Goal: Task Accomplishment & Management: Manage account settings

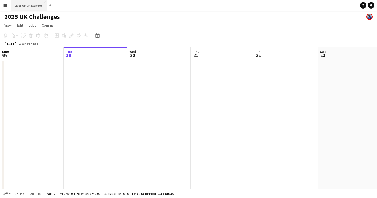
click at [19, 5] on button "2025 UK Challenges Close" at bounding box center [29, 5] width 36 height 10
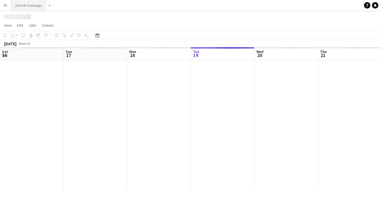
scroll to position [0, 127]
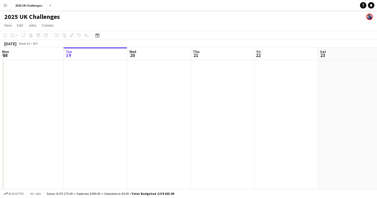
click at [5, 3] on app-icon "Menu" at bounding box center [5, 5] width 4 height 4
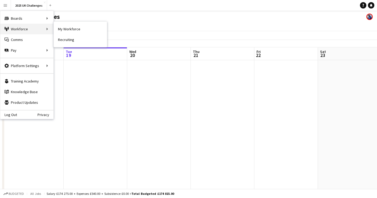
click at [20, 27] on div "Workforce Workforce" at bounding box center [26, 29] width 53 height 11
click at [65, 27] on link "My Workforce" at bounding box center [80, 29] width 53 height 11
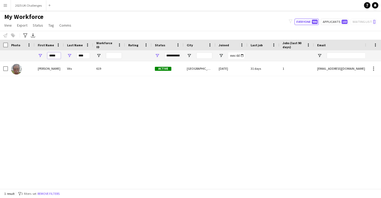
click at [58, 54] on input "*****" at bounding box center [53, 55] width 13 height 6
type input "*"
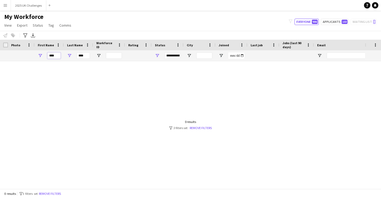
type input "****"
click at [84, 56] on input "****" at bounding box center [83, 55] width 13 height 6
type input "*"
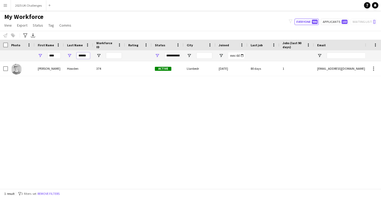
type input "******"
type input "********"
type input "**********"
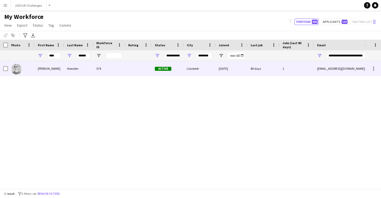
click at [65, 69] on div "Howden" at bounding box center [78, 68] width 29 height 15
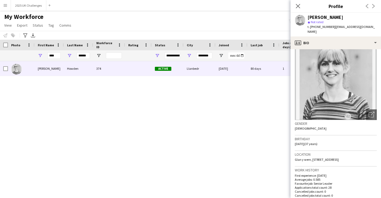
scroll to position [14, 0]
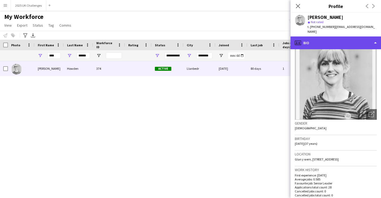
click at [303, 36] on div "profile Bio" at bounding box center [336, 42] width 91 height 13
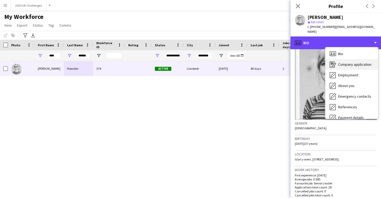
scroll to position [0, 0]
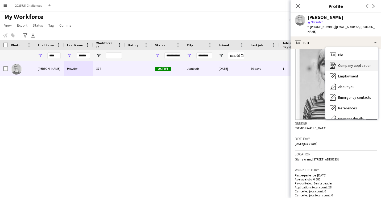
click at [362, 63] on span "Company application" at bounding box center [354, 65] width 33 height 5
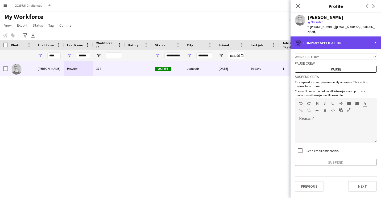
click at [350, 37] on div "register Company application" at bounding box center [336, 42] width 91 height 13
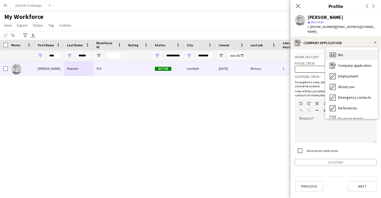
click at [344, 50] on div "Bio Bio" at bounding box center [352, 55] width 53 height 11
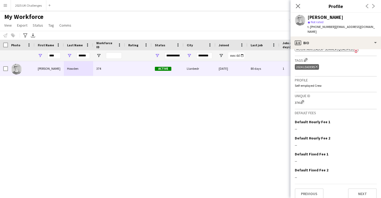
scroll to position [216, 0]
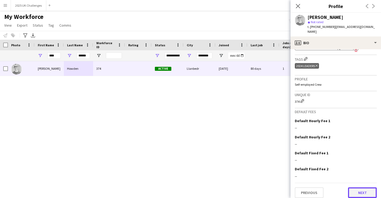
click at [360, 191] on button "Next" at bounding box center [362, 192] width 29 height 11
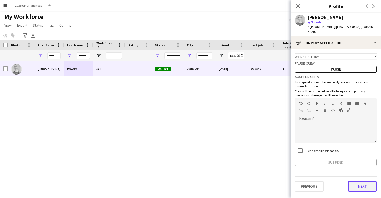
click at [356, 183] on button "Next" at bounding box center [362, 186] width 29 height 11
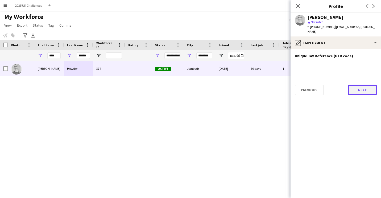
click at [368, 89] on button "Next" at bounding box center [362, 90] width 29 height 11
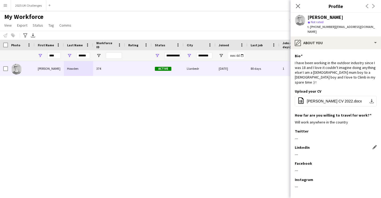
scroll to position [15, 0]
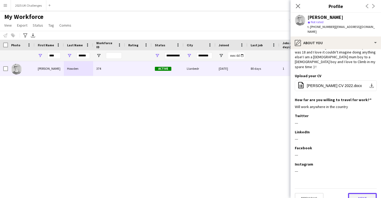
click at [366, 193] on button "Next" at bounding box center [362, 198] width 29 height 11
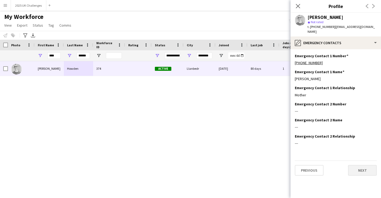
scroll to position [0, 0]
click at [359, 167] on button "Next" at bounding box center [362, 170] width 29 height 11
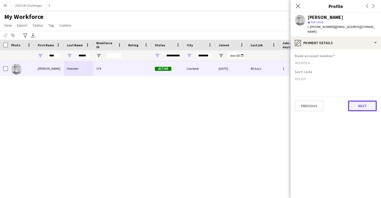
click at [355, 103] on button "Next" at bounding box center [362, 106] width 29 height 11
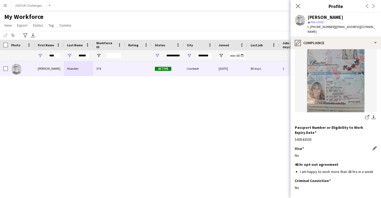
scroll to position [80, 0]
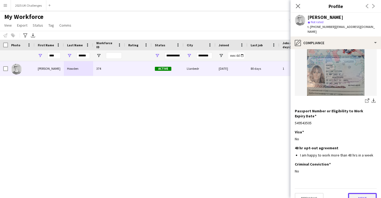
click at [367, 193] on button "Next" at bounding box center [362, 198] width 29 height 11
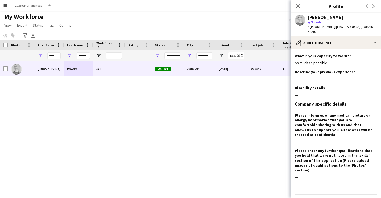
scroll to position [11, 0]
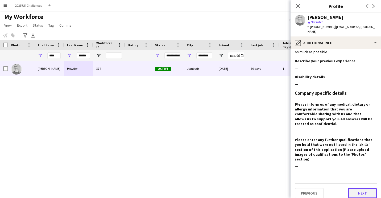
click at [362, 188] on button "Next" at bounding box center [362, 193] width 29 height 11
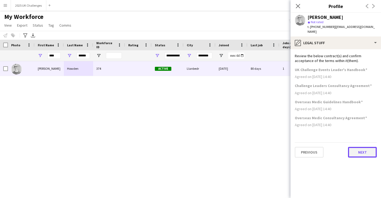
click at [352, 147] on button "Next" at bounding box center [362, 152] width 29 height 11
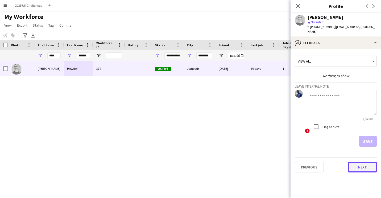
click at [361, 163] on button "Next" at bounding box center [362, 167] width 29 height 11
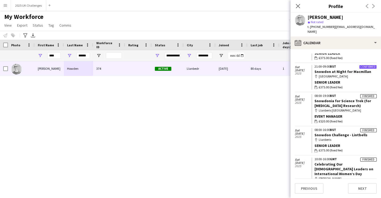
scroll to position [58, 0]
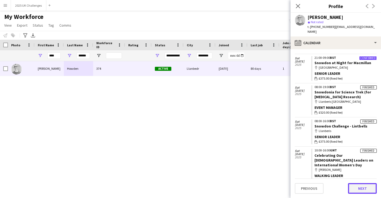
click at [365, 192] on button "Next" at bounding box center [362, 188] width 29 height 11
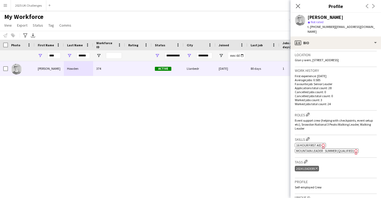
scroll to position [119, 0]
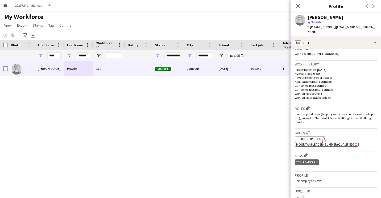
click at [261, 153] on div "[PERSON_NAME] 374 Active Llanbedr [DATE] 80 days 1 [EMAIL_ADDRESS][DOMAIN_NAME]" at bounding box center [182, 123] width 365 height 124
click at [333, 52] on span "Glan y wern, [STREET_ADDRESS]" at bounding box center [317, 54] width 44 height 4
click at [295, 6] on icon "Close pop-in" at bounding box center [297, 5] width 5 height 5
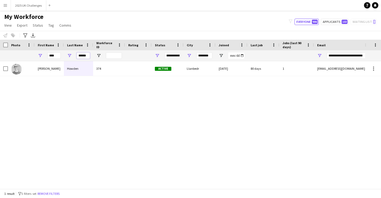
scroll to position [0, 1]
drag, startPoint x: 80, startPoint y: 56, endPoint x: 113, endPoint y: 66, distance: 34.9
click at [113, 66] on div "Workforce Details Photo First Name" at bounding box center [190, 114] width 381 height 149
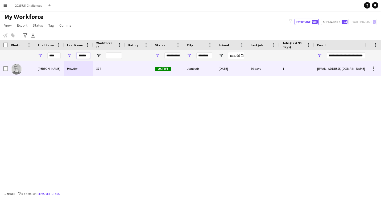
type input "*"
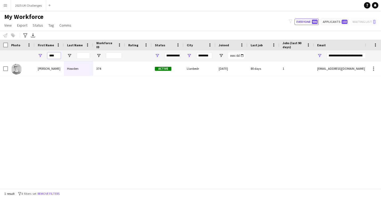
click at [58, 54] on input "****" at bounding box center [53, 55] width 13 height 6
type input "*"
click at [77, 112] on div "[PERSON_NAME] 374 Active Llanbedr [DATE] 80 days 1 [EMAIL_ADDRESS][DOMAIN_NAME]" at bounding box center [182, 123] width 365 height 124
click at [24, 6] on button "2025 UK Challenges Close" at bounding box center [28, 5] width 35 height 10
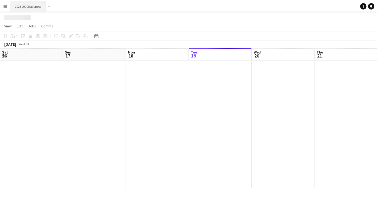
scroll to position [0, 127]
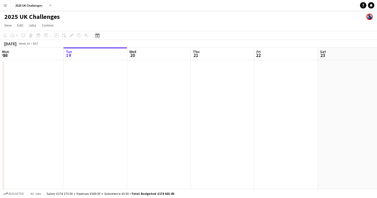
click at [96, 36] on icon at bounding box center [97, 35] width 4 height 4
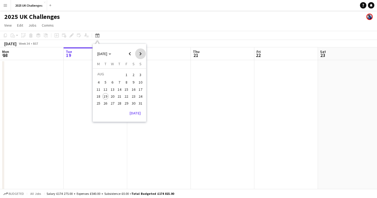
click at [138, 56] on span "Next month" at bounding box center [140, 53] width 11 height 11
click at [135, 87] on span "13" at bounding box center [133, 88] width 6 height 6
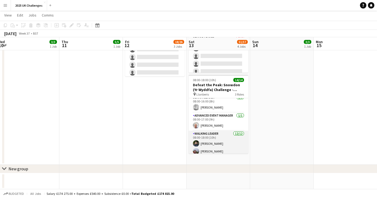
scroll to position [0, 0]
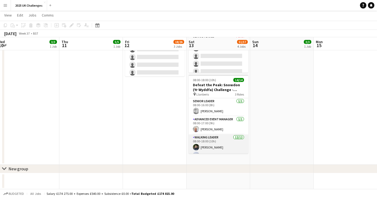
click at [223, 142] on app-card-role "Walking Leader [DATE] 08:00-18:00 (10h) [PERSON_NAME] [PERSON_NAME] [PERSON_NAM…" at bounding box center [219, 185] width 60 height 103
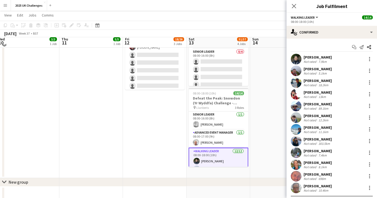
scroll to position [226, 0]
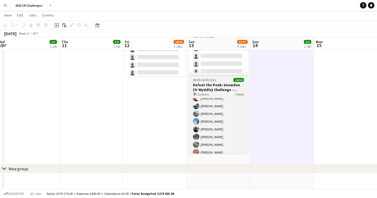
scroll to position [70, 0]
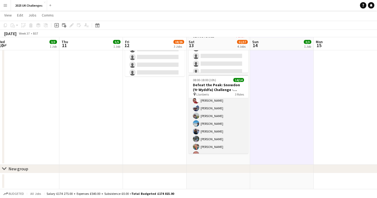
click at [218, 137] on app-card-role "Walking Leader [DATE] 08:00-18:00 (10h) [PERSON_NAME] [PERSON_NAME] [PERSON_NAM…" at bounding box center [219, 115] width 60 height 103
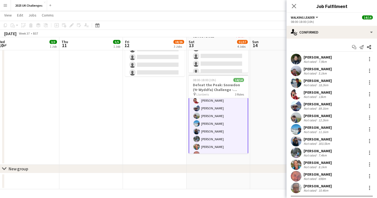
click at [311, 150] on div "[PERSON_NAME]" at bounding box center [318, 151] width 28 height 5
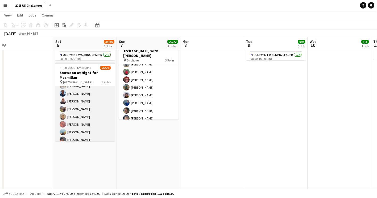
scroll to position [184, 0]
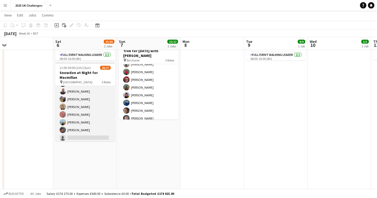
click at [94, 130] on app-card-role "Walking Leader 3A 21/22 21:00-09:00 (12h) [PERSON_NAME] [PERSON_NAME] [PERSON_N…" at bounding box center [85, 52] width 60 height 182
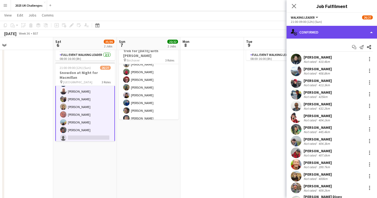
click at [318, 34] on div "single-neutral-actions-check-2 Confirmed" at bounding box center [332, 32] width 91 height 13
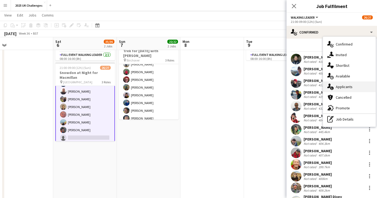
click at [346, 83] on div "single-neutral-actions-information Applicants" at bounding box center [349, 86] width 53 height 11
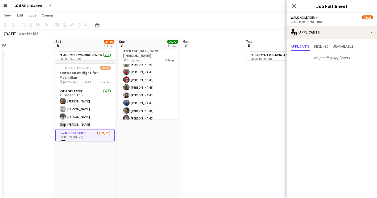
scroll to position [0, 0]
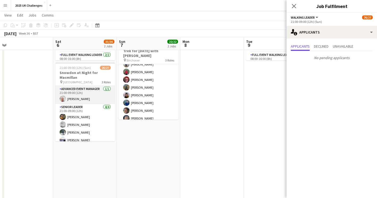
click at [88, 96] on app-card-role "Advanced Event Manager [DATE] 21:00-09:00 (12h) [PERSON_NAME]" at bounding box center [85, 95] width 60 height 18
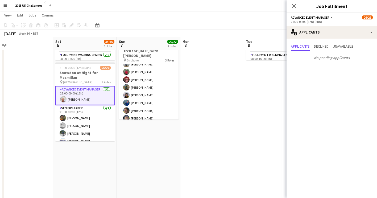
click at [140, 175] on app-date-cell "05:00-12:00 (7h) 3/3 Snowdon Local leaders - National 3 Peaks pin Llanberis 1 R…" at bounding box center [149, 145] width 64 height 331
